Goal: Find specific page/section: Locate a particular part of the current website

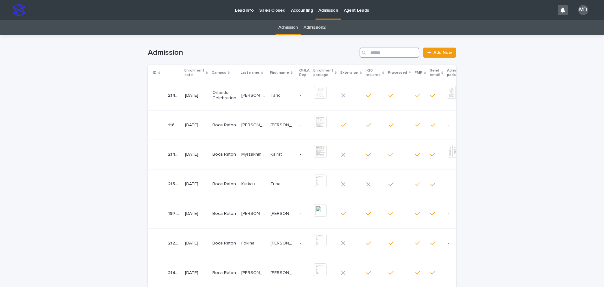
click at [386, 55] on input "Search" at bounding box center [390, 53] width 60 height 10
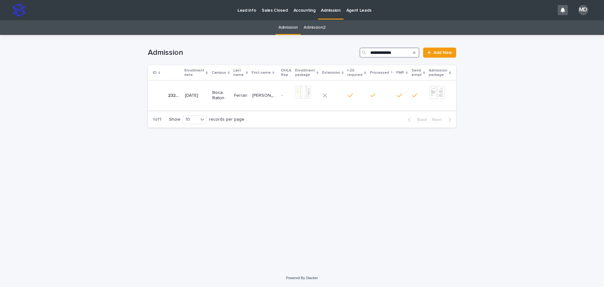
type input "**********"
click at [269, 90] on div "[PERSON_NAME] [PERSON_NAME] [PERSON_NAME] [PERSON_NAME]" at bounding box center [264, 95] width 24 height 10
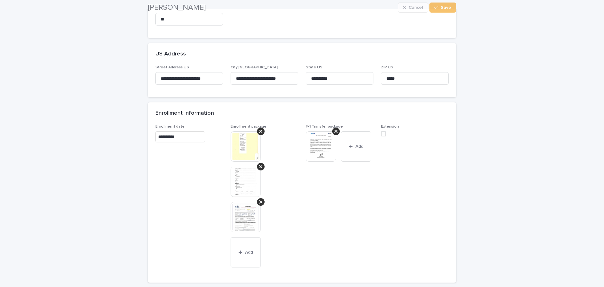
scroll to position [283, 0]
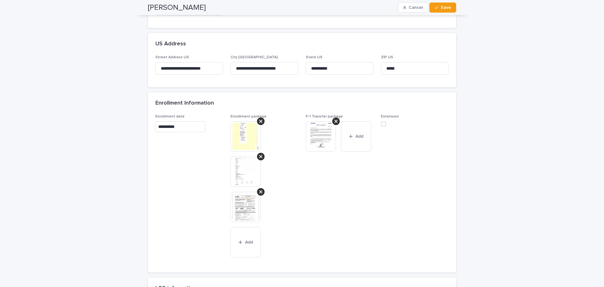
click at [320, 133] on img at bounding box center [321, 136] width 30 height 30
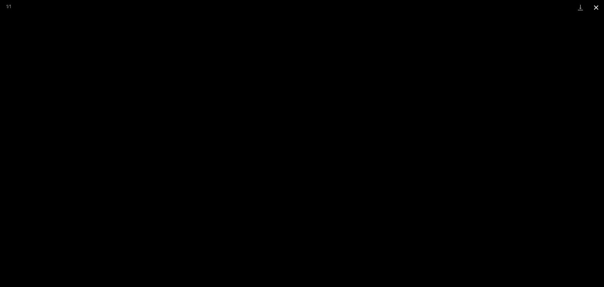
click at [593, 7] on button "Close gallery" at bounding box center [597, 7] width 16 height 15
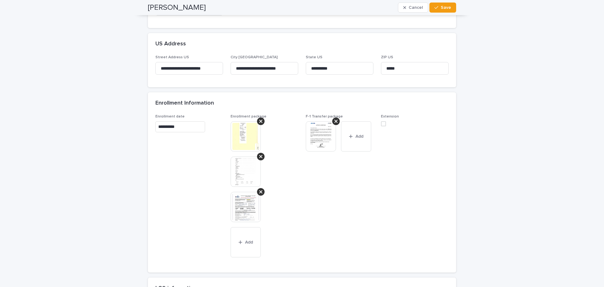
click at [238, 167] on img at bounding box center [246, 171] width 30 height 30
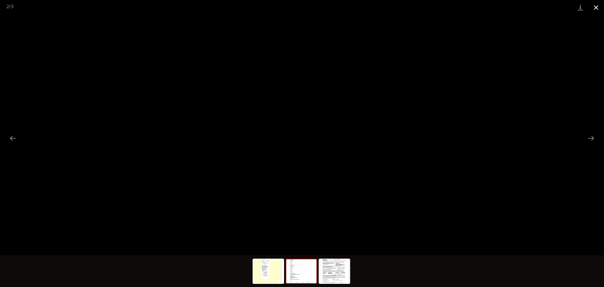
click at [600, 9] on button "Close gallery" at bounding box center [597, 7] width 16 height 15
